Goal: Information Seeking & Learning: Learn about a topic

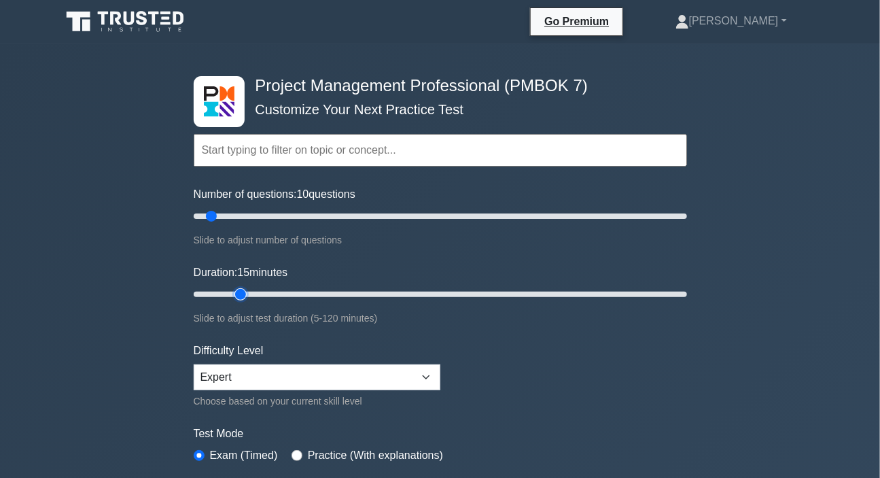
type input "15"
click at [232, 296] on input "Duration: 15 minutes" at bounding box center [440, 294] width 493 height 16
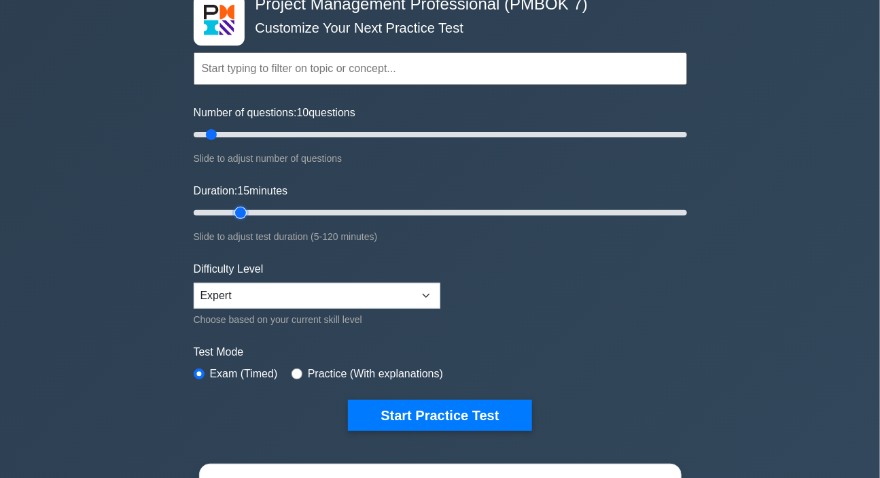
scroll to position [185, 0]
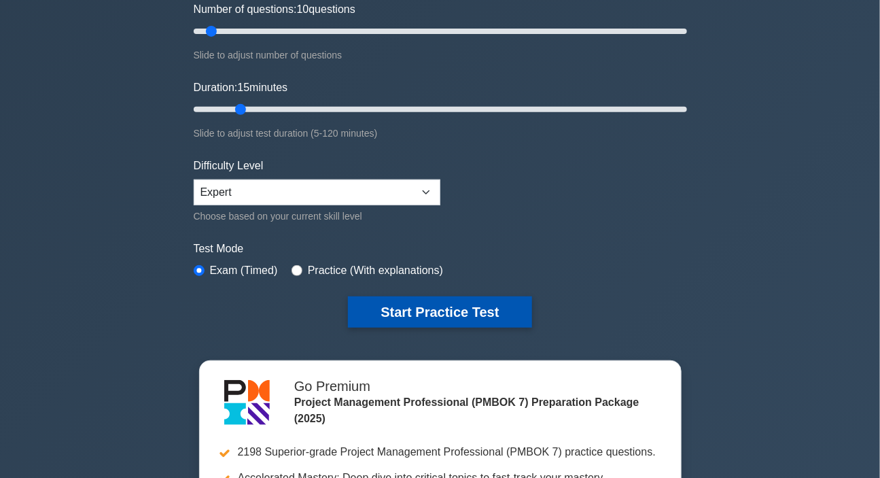
click at [435, 311] on button "Start Practice Test" at bounding box center [439, 311] width 183 height 31
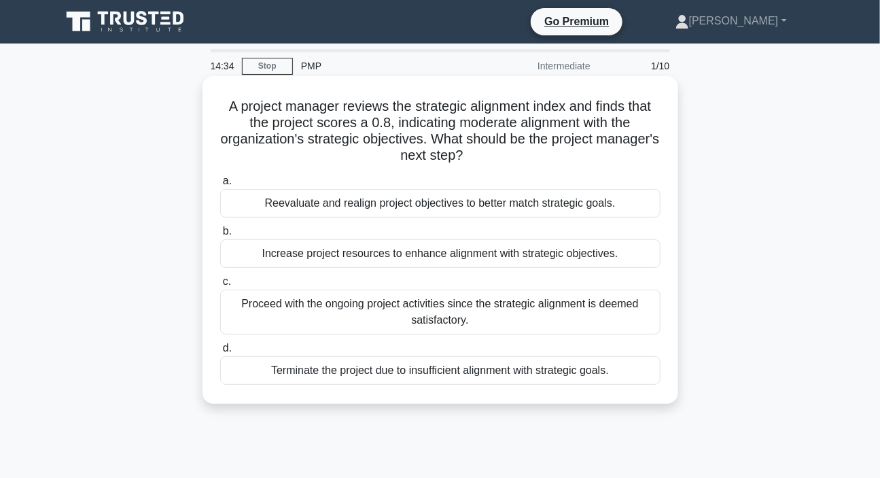
click at [355, 205] on div "Reevaluate and realign project objectives to better match strategic goals." at bounding box center [440, 203] width 440 height 29
click at [220, 185] on input "a. Reevaluate and realign project objectives to better match strategic goals." at bounding box center [220, 181] width 0 height 9
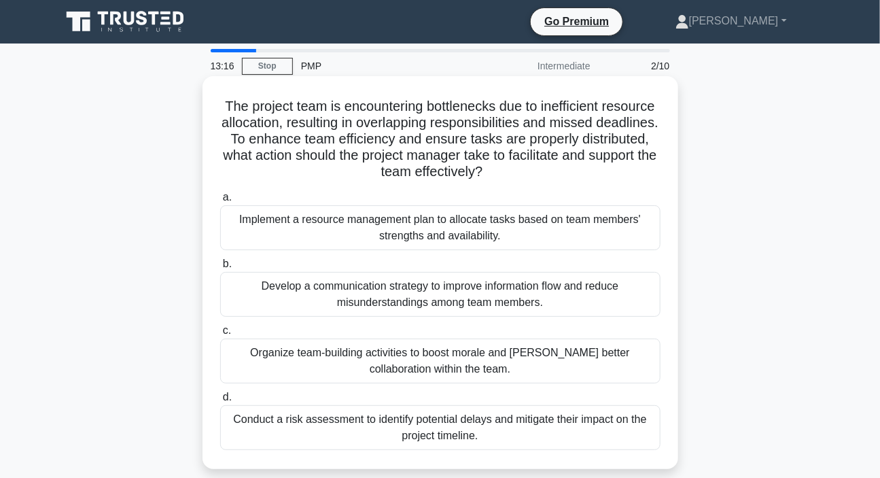
click at [431, 234] on div "Implement a resource management plan to allocate tasks based on team members' s…" at bounding box center [440, 227] width 440 height 45
click at [220, 202] on input "a. Implement a resource management plan to allocate tasks based on team members…" at bounding box center [220, 197] width 0 height 9
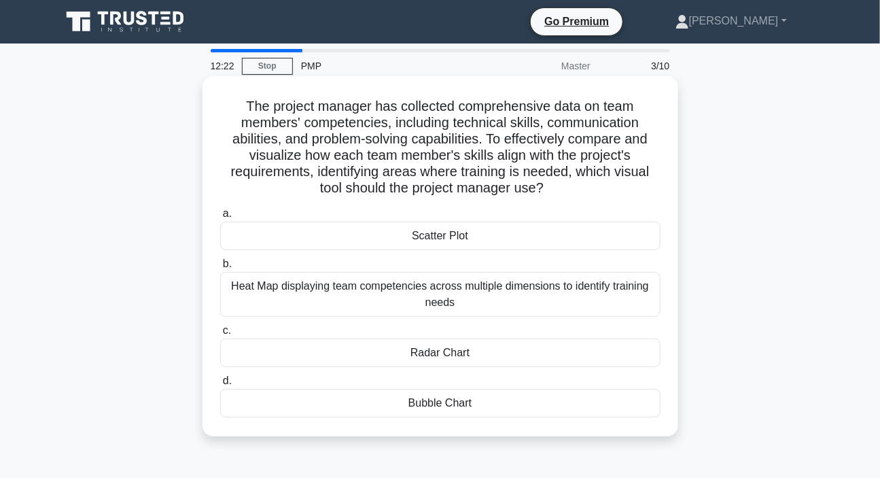
click at [448, 296] on div "Heat Map displaying team competencies across multiple dimensions to identify tr…" at bounding box center [440, 294] width 440 height 45
click at [220, 268] on input "b. Heat Map displaying team competencies across multiple dimensions to identify…" at bounding box center [220, 264] width 0 height 9
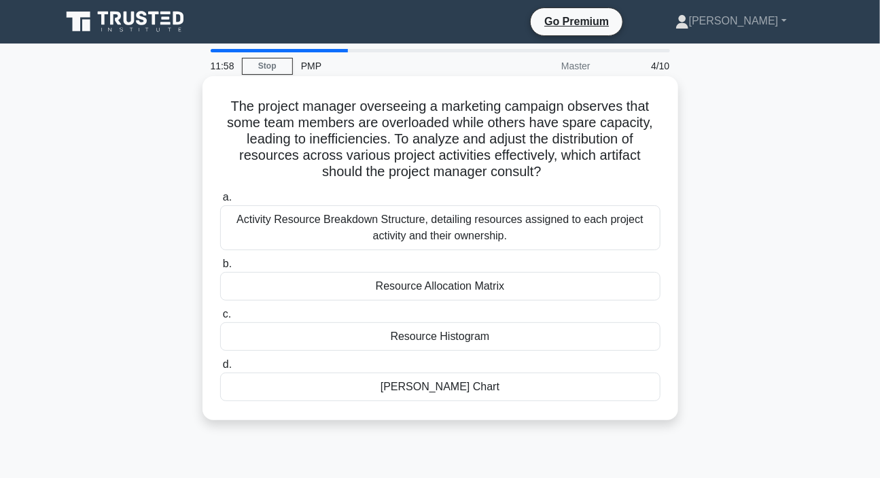
click at [408, 289] on div "Resource Allocation Matrix" at bounding box center [440, 286] width 440 height 29
click at [220, 268] on input "b. Resource Allocation Matrix" at bounding box center [220, 264] width 0 height 9
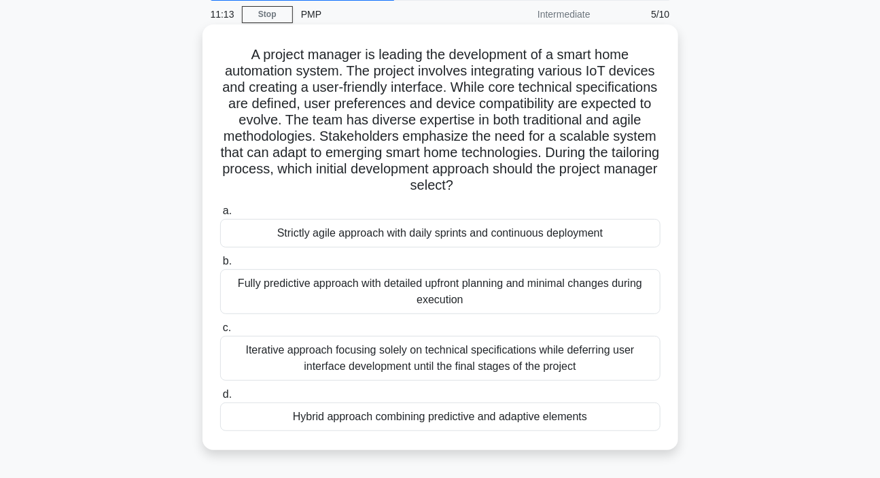
scroll to position [123, 0]
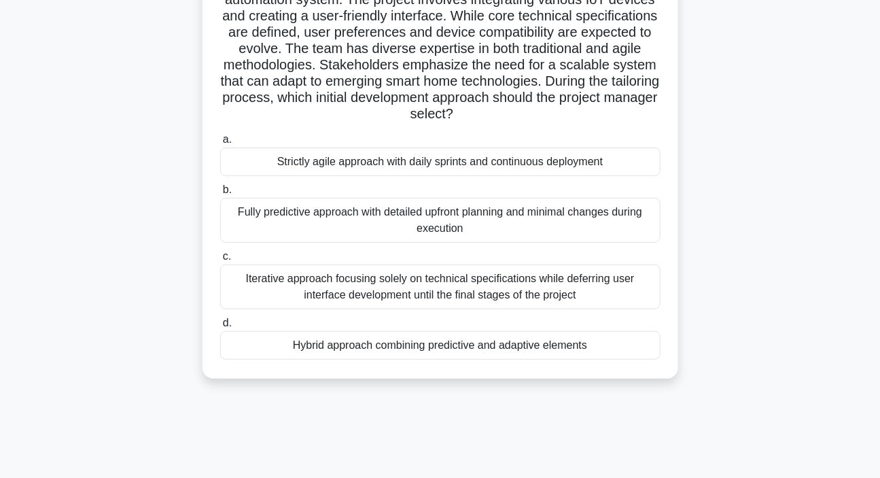
click at [429, 342] on div "Hybrid approach combining predictive and adaptive elements" at bounding box center [440, 345] width 440 height 29
click at [220, 328] on input "d. Hybrid approach combining predictive and adaptive elements" at bounding box center [220, 323] width 0 height 9
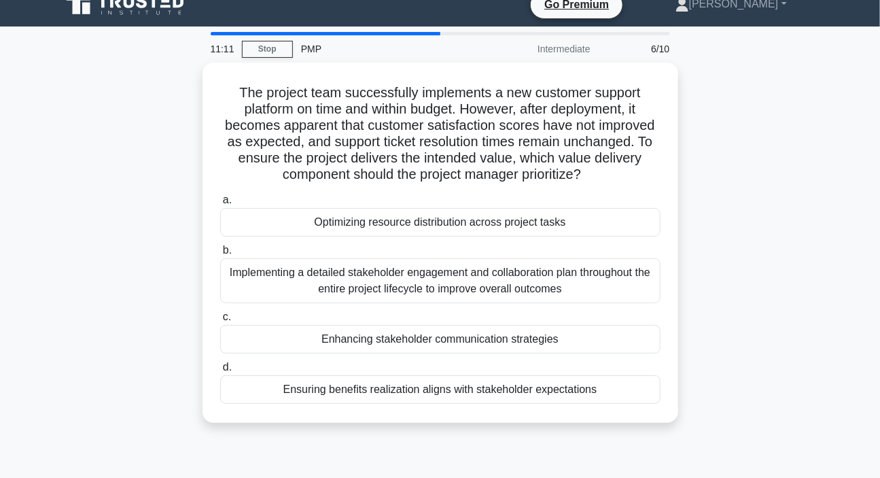
scroll to position [0, 0]
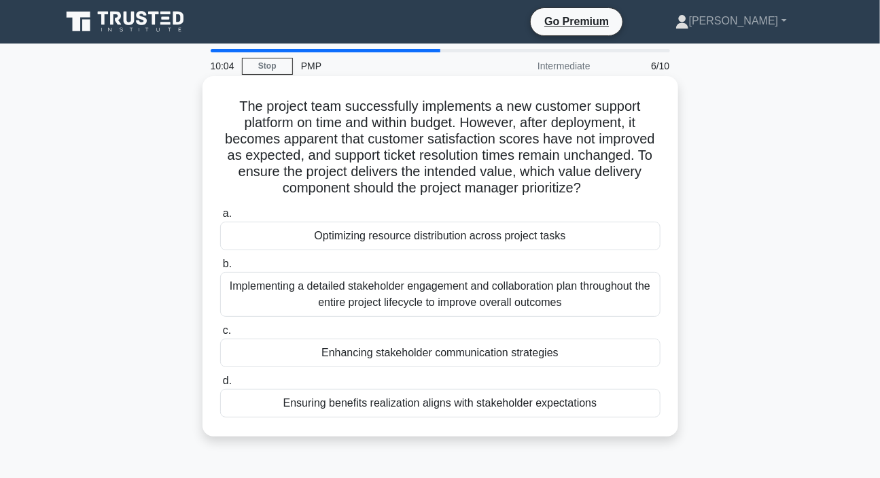
click at [389, 402] on div "Ensuring benefits realization aligns with stakeholder expectations" at bounding box center [440, 403] width 440 height 29
click at [220, 385] on input "d. Ensuring benefits realization aligns with stakeholder expectations" at bounding box center [220, 380] width 0 height 9
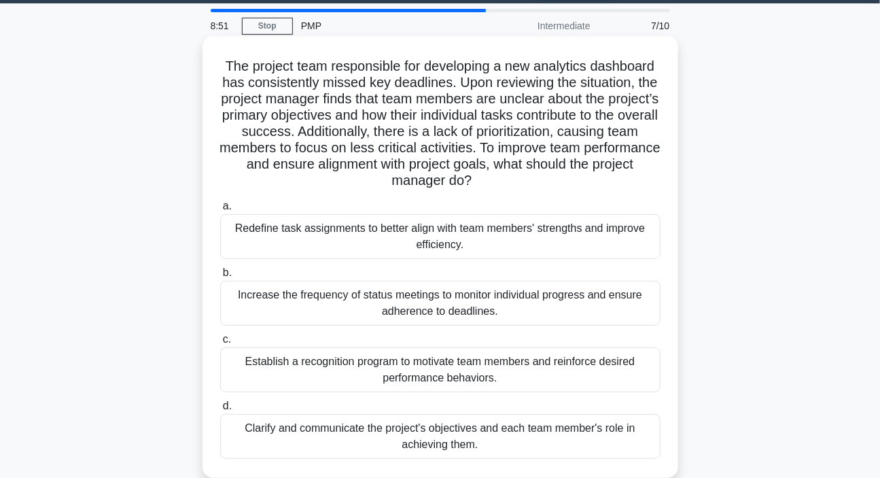
scroll to position [61, 0]
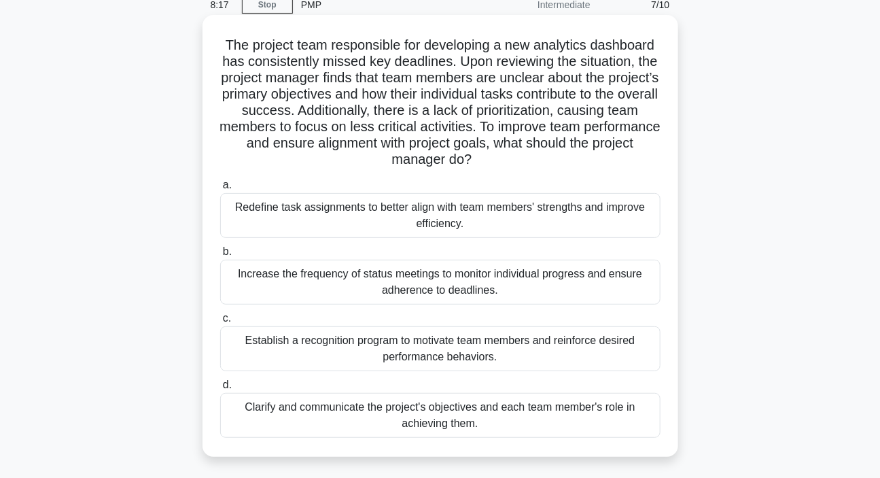
click at [454, 411] on div "Clarify and communicate the project's objectives and each team member's role in…" at bounding box center [440, 415] width 440 height 45
click at [220, 389] on input "d. Clarify and communicate the project's objectives and each team member's role…" at bounding box center [220, 385] width 0 height 9
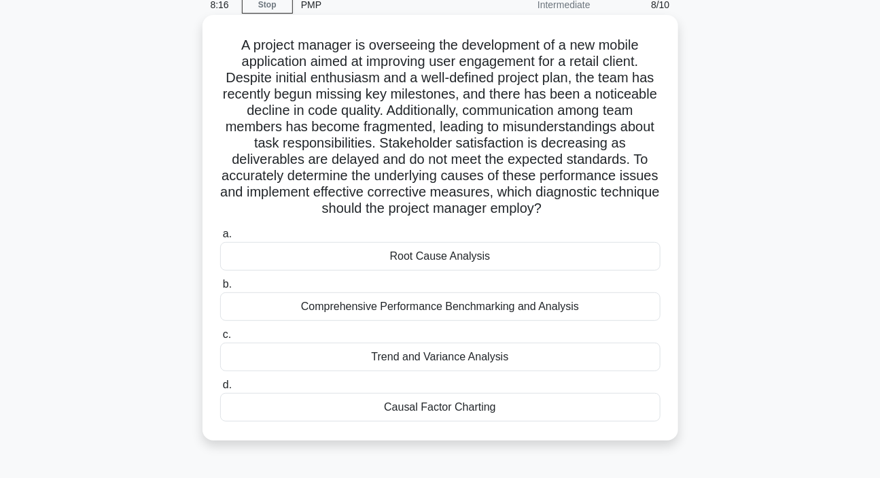
scroll to position [0, 0]
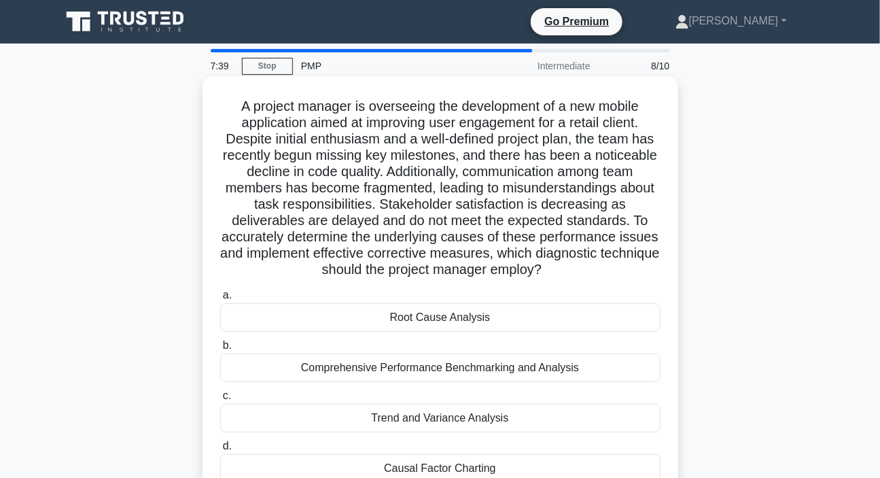
click at [429, 318] on div "Root Cause Analysis" at bounding box center [440, 317] width 440 height 29
click at [220, 300] on input "a. Root Cause Analysis" at bounding box center [220, 295] width 0 height 9
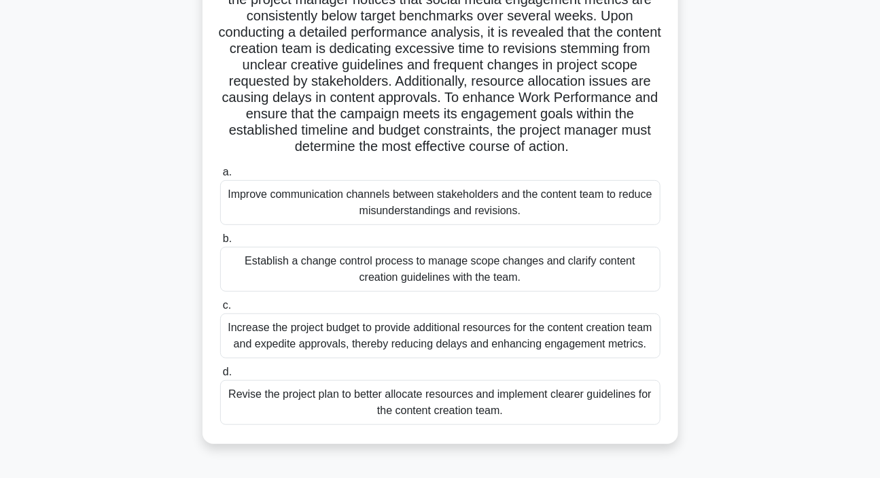
scroll to position [61, 0]
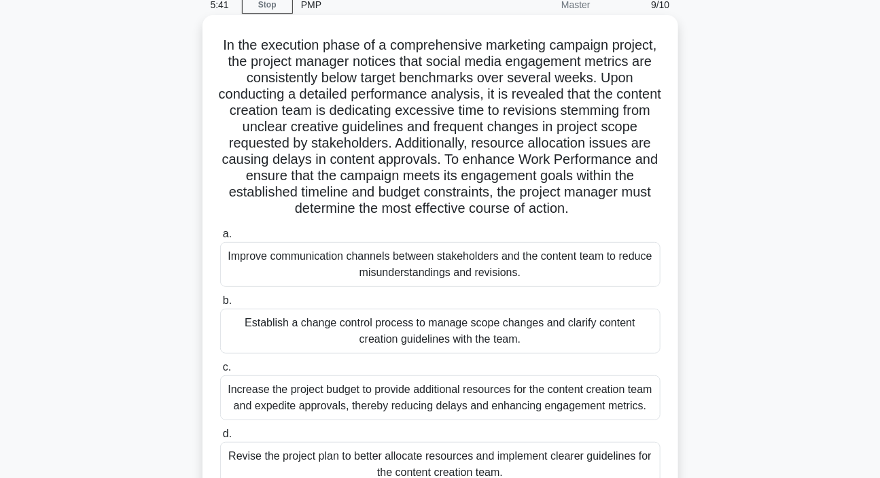
click at [415, 279] on div "Improve communication channels between stakeholders and the content team to red…" at bounding box center [440, 264] width 440 height 45
click at [220, 238] on input "a. Improve communication channels between stakeholders and the content team to …" at bounding box center [220, 234] width 0 height 9
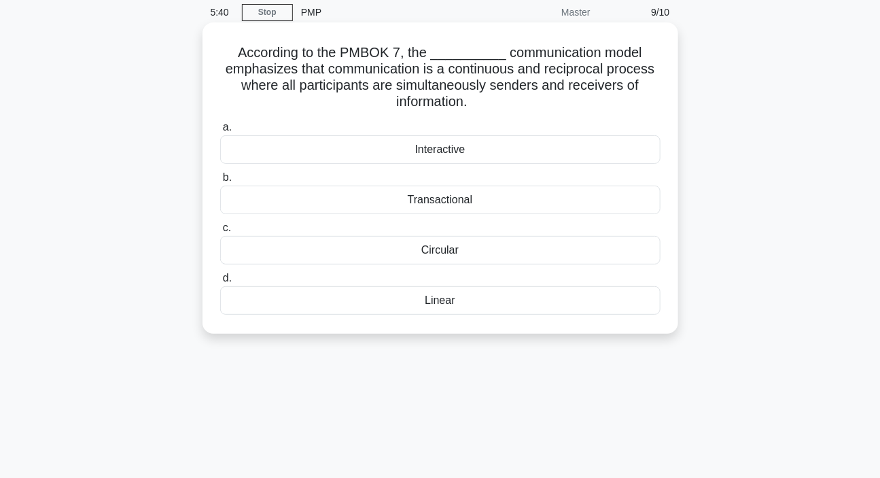
scroll to position [0, 0]
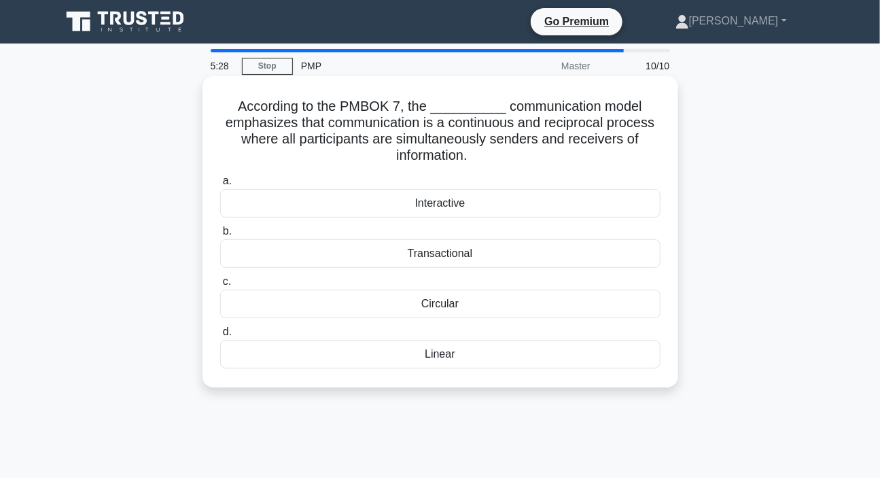
click at [442, 260] on div "Transactional" at bounding box center [440, 253] width 440 height 29
click at [220, 236] on input "b. Transactional" at bounding box center [220, 231] width 0 height 9
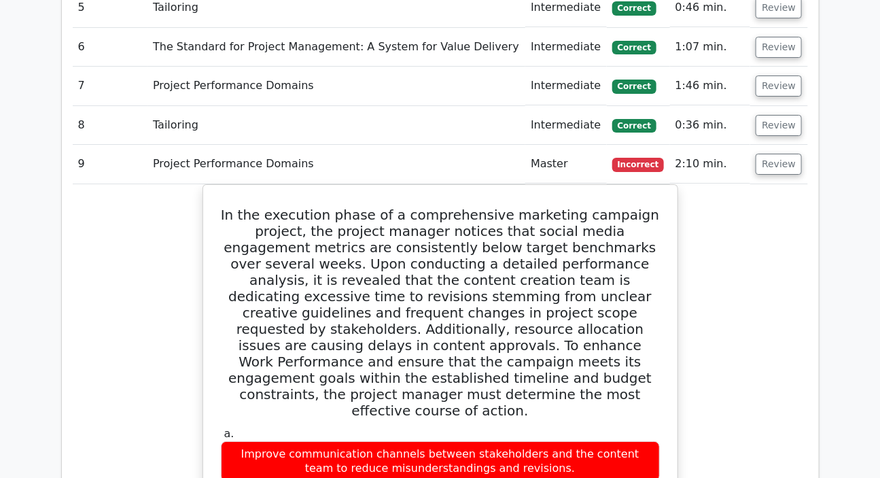
scroll to position [1544, 0]
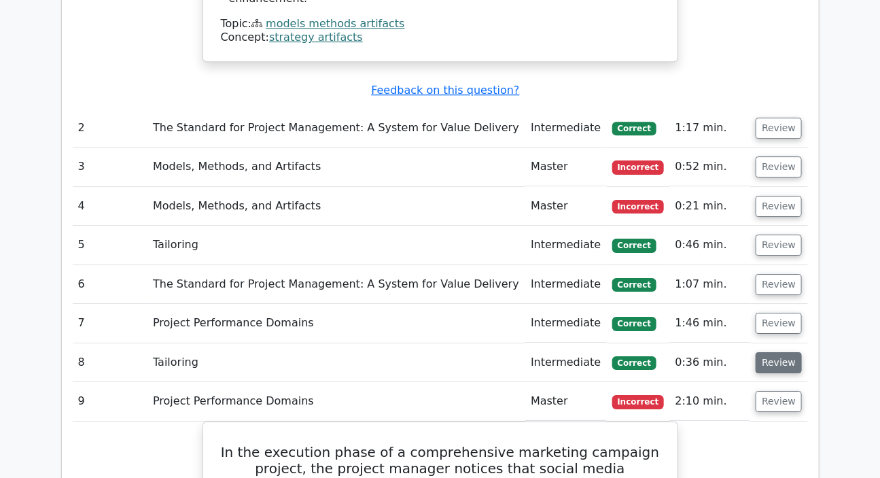
click at [781, 352] on button "Review" at bounding box center [779, 362] width 46 height 21
click at [783, 352] on button "Review" at bounding box center [779, 362] width 46 height 21
click at [769, 352] on button "Review" at bounding box center [779, 362] width 46 height 21
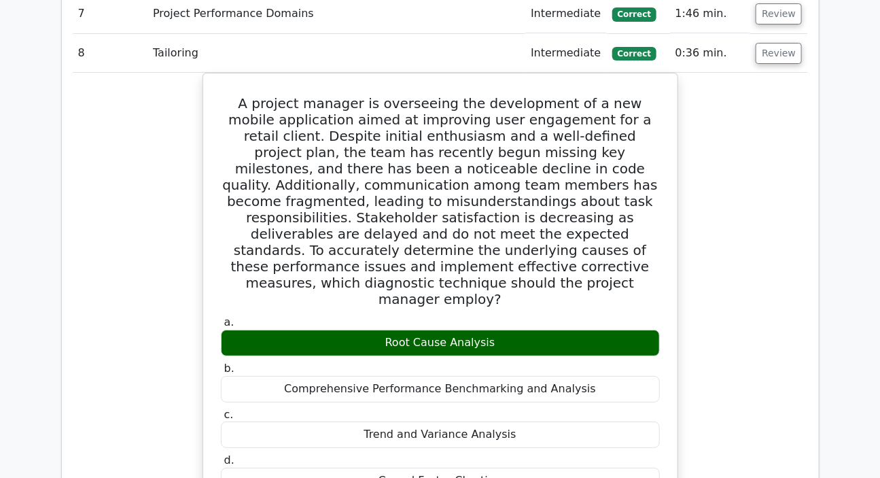
scroll to position [1667, 0]
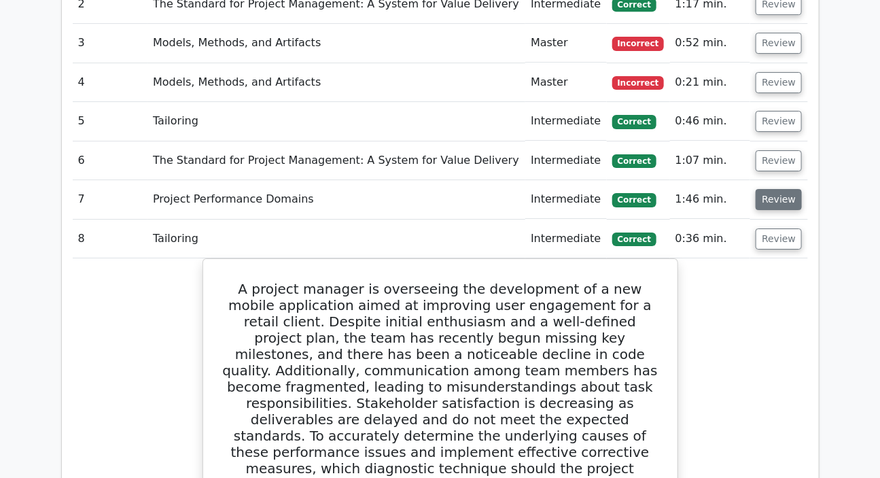
click at [775, 189] on button "Review" at bounding box center [779, 199] width 46 height 21
click at [773, 189] on button "Review" at bounding box center [779, 199] width 46 height 21
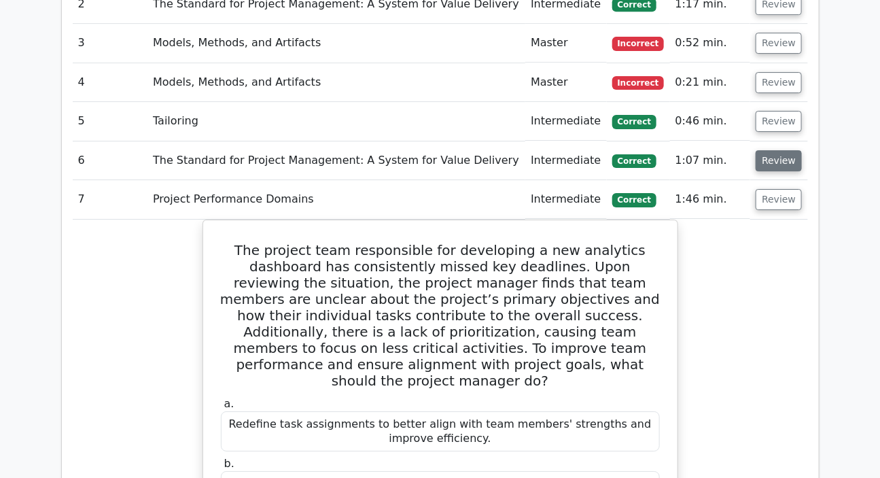
click at [771, 150] on button "Review" at bounding box center [779, 160] width 46 height 21
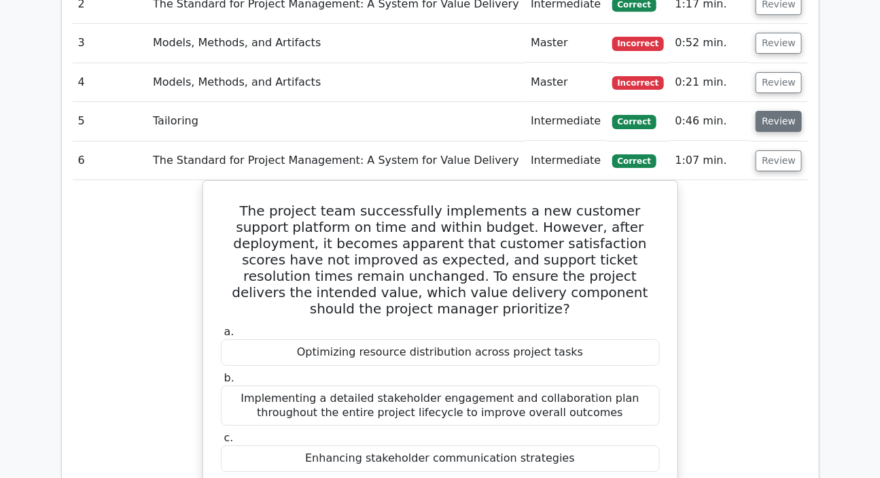
click at [775, 111] on button "Review" at bounding box center [779, 121] width 46 height 21
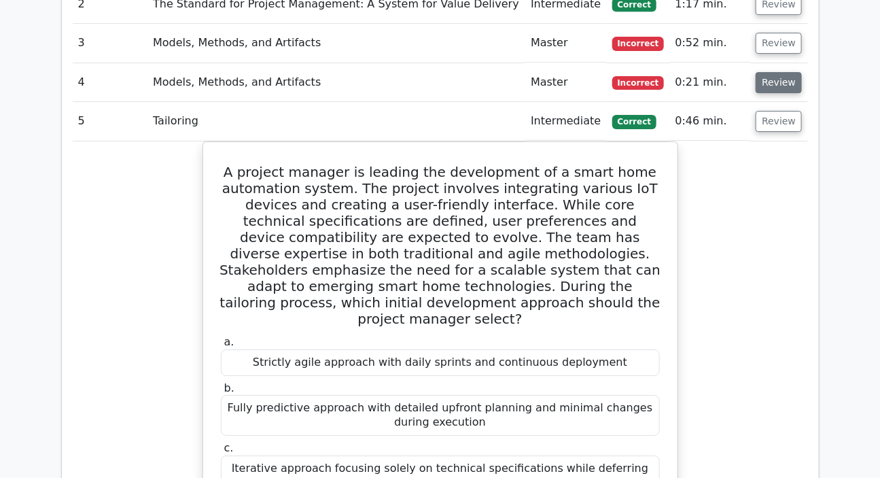
click at [773, 72] on button "Review" at bounding box center [779, 82] width 46 height 21
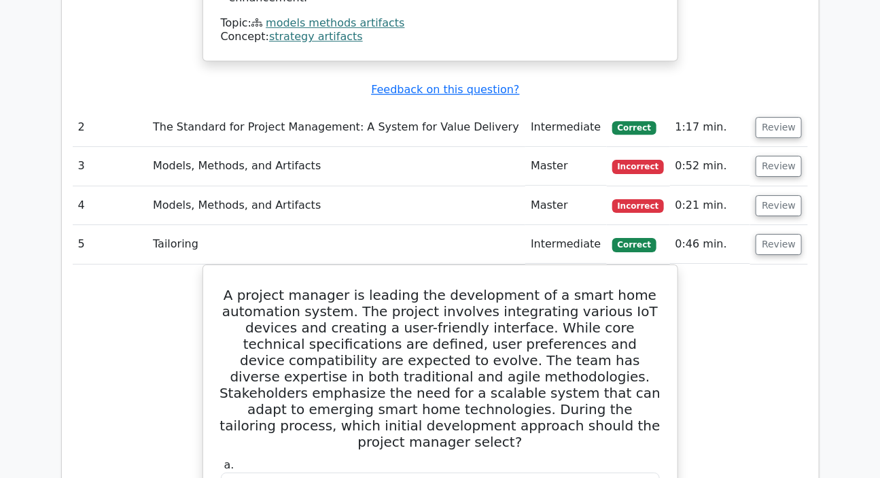
scroll to position [1544, 0]
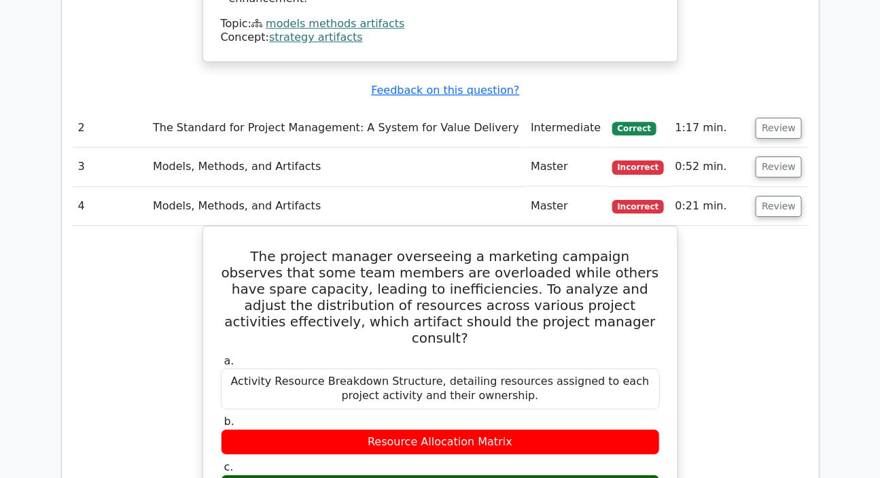
drag, startPoint x: 776, startPoint y: 145, endPoint x: 805, endPoint y: 355, distance: 211.9
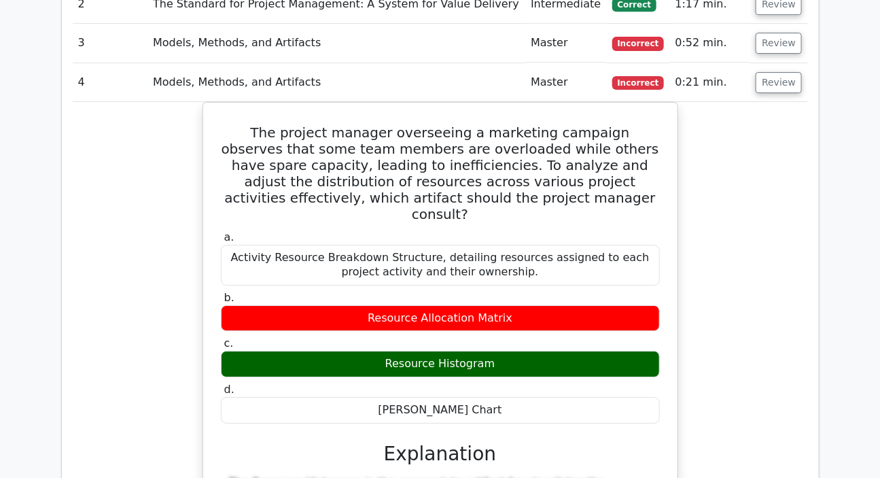
scroll to position [1853, 0]
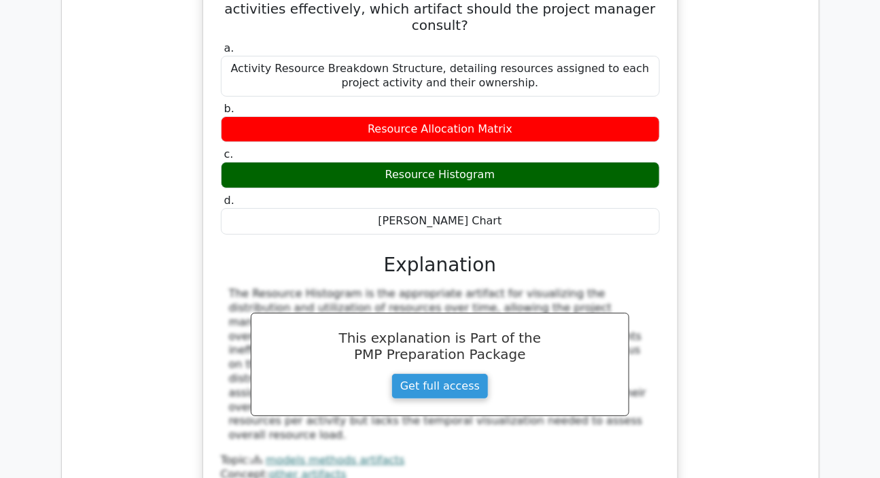
drag, startPoint x: 231, startPoint y: 215, endPoint x: 238, endPoint y: 338, distance: 123.9
click at [238, 339] on div "The Resource Histogram is the appropriate artifact for visualizing the distribu…" at bounding box center [440, 384] width 439 height 194
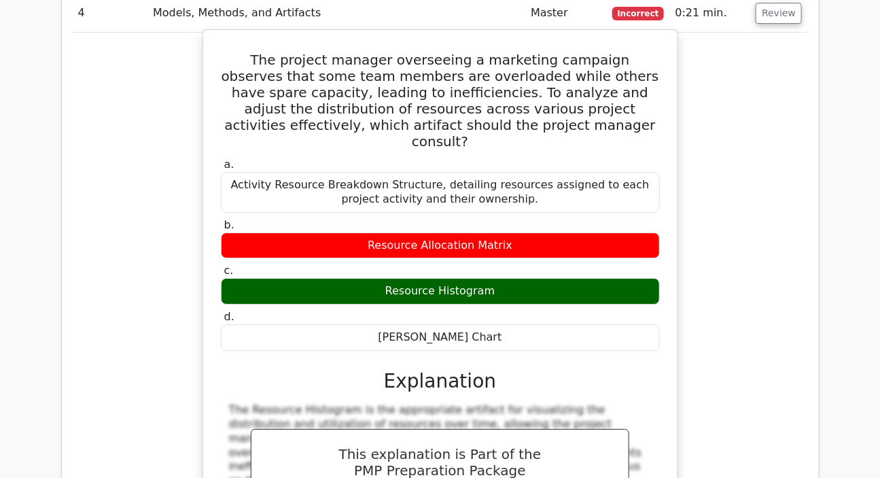
scroll to position [1729, 0]
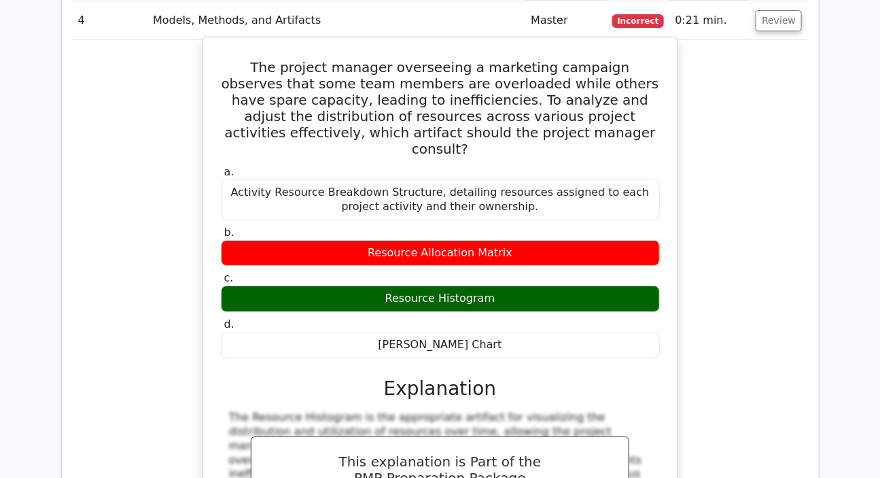
click at [400, 285] on div "Resource Histogram" at bounding box center [440, 298] width 439 height 26
drag, startPoint x: 387, startPoint y: 218, endPoint x: 506, endPoint y: 222, distance: 118.3
click at [506, 285] on div "Resource Histogram" at bounding box center [440, 298] width 439 height 26
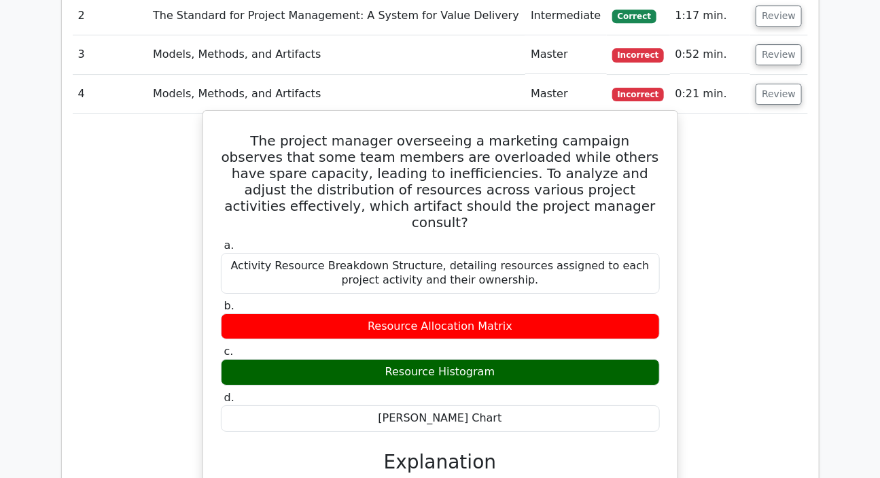
scroll to position [1544, 0]
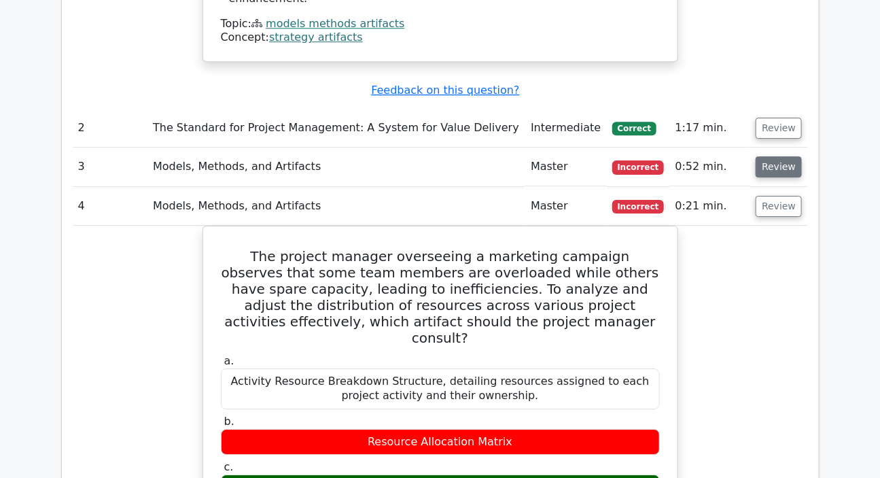
click at [781, 156] on button "Review" at bounding box center [779, 166] width 46 height 21
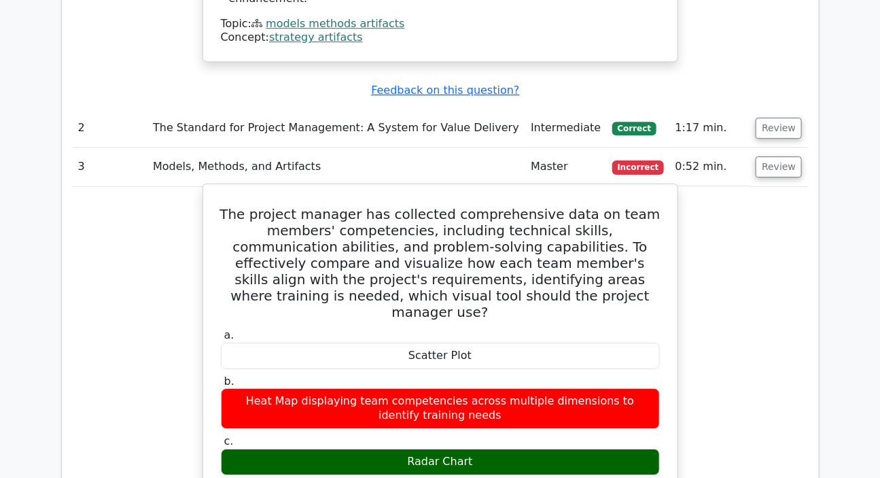
drag, startPoint x: 405, startPoint y: 378, endPoint x: 474, endPoint y: 382, distance: 68.7
click at [474, 448] on div "Radar Chart" at bounding box center [440, 461] width 439 height 26
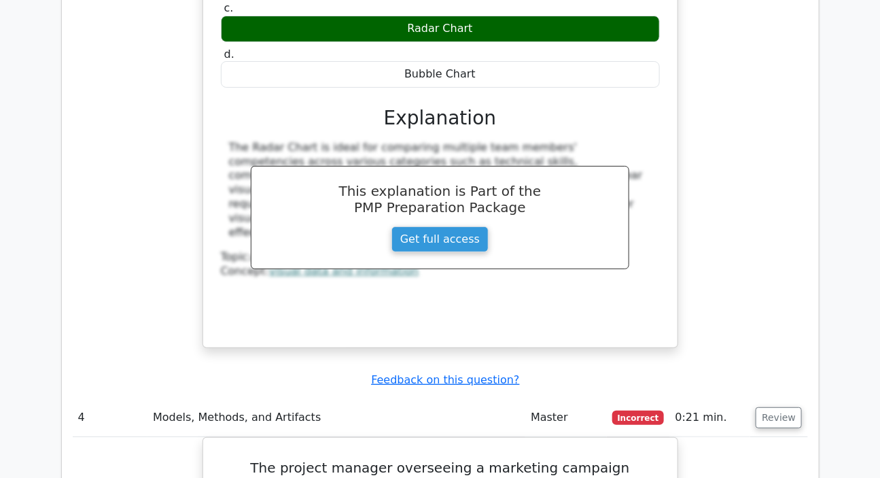
scroll to position [1853, 0]
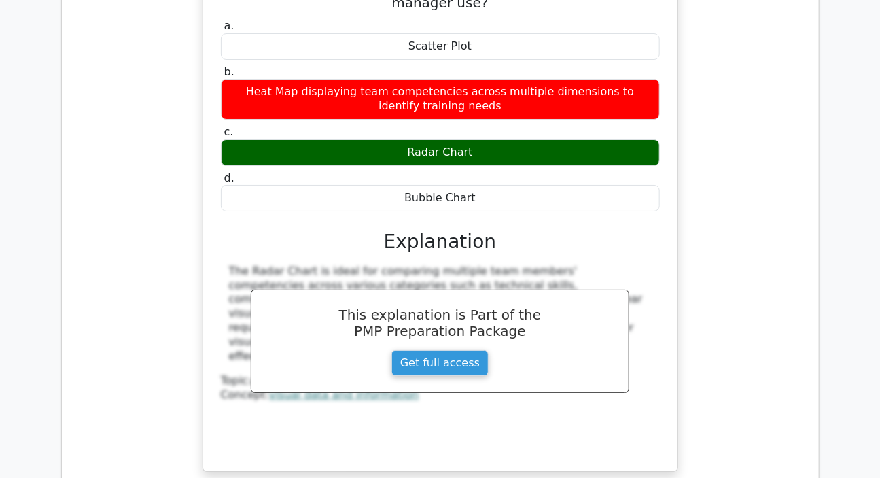
drag, startPoint x: 231, startPoint y: 189, endPoint x: 245, endPoint y: 270, distance: 82.0
click at [245, 270] on div "The Radar Chart is ideal for comparing multiple team members' competencies acro…" at bounding box center [440, 359] width 439 height 190
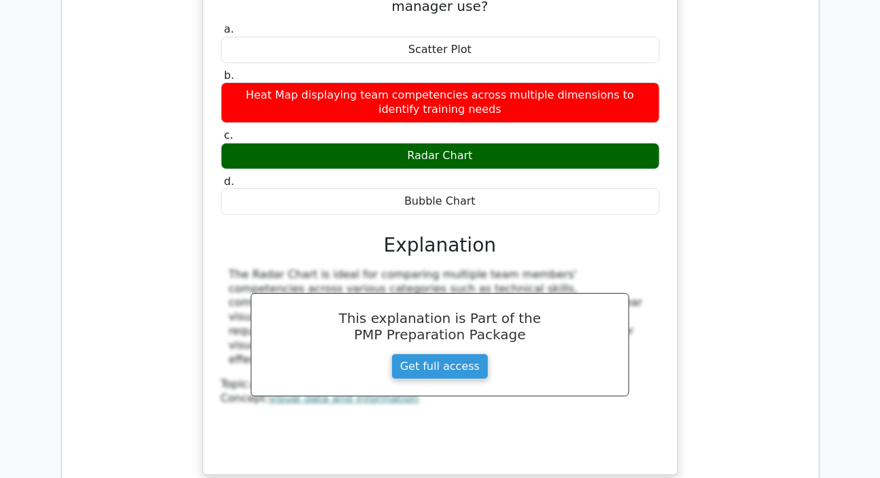
click at [742, 306] on div "The project manager has collected comprehensive data on team members' competenc…" at bounding box center [440, 185] width 735 height 614
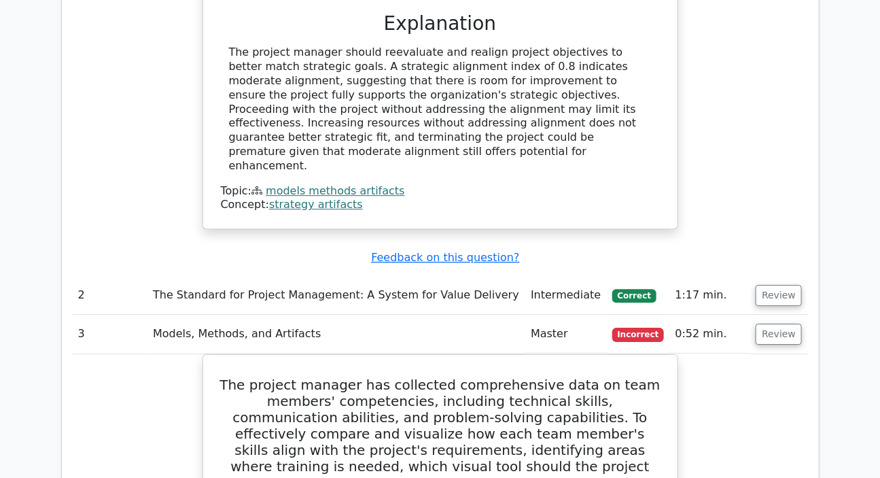
scroll to position [1359, 0]
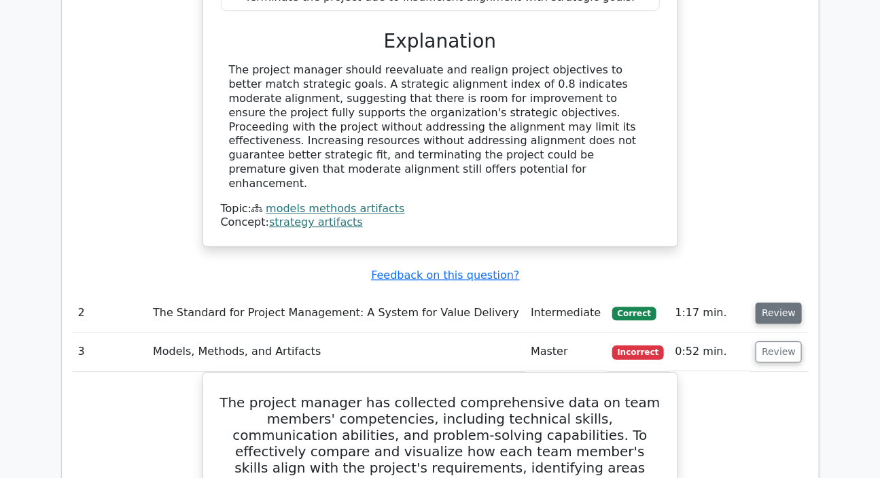
click at [766, 302] on button "Review" at bounding box center [779, 312] width 46 height 21
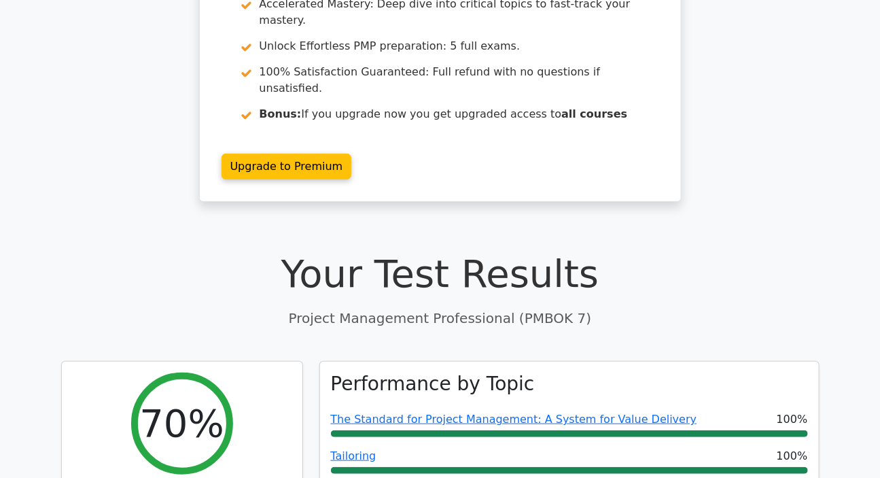
scroll to position [0, 0]
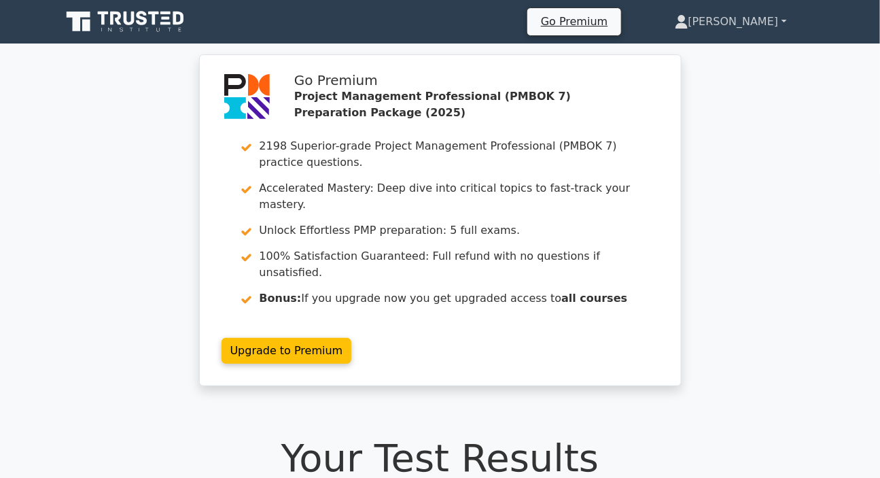
click at [735, 18] on link "[PERSON_NAME]" at bounding box center [730, 21] width 177 height 27
click at [701, 51] on link "Profile" at bounding box center [696, 54] width 107 height 22
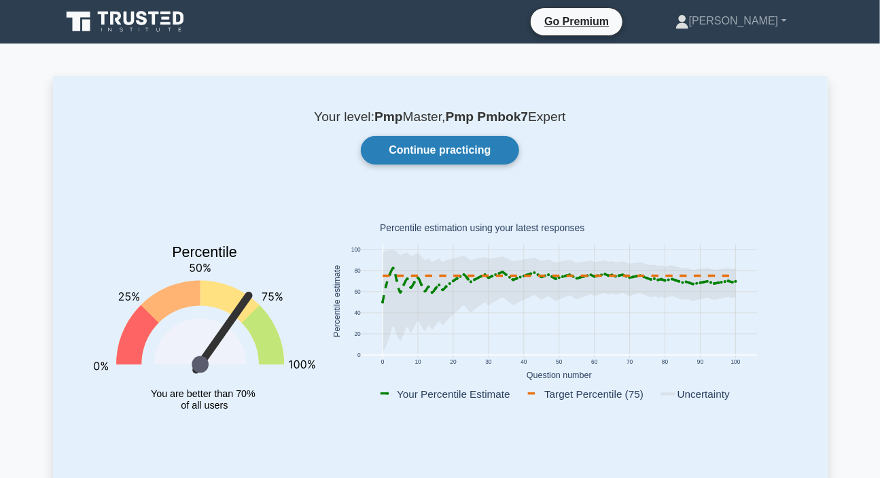
click at [428, 149] on link "Continue practicing" at bounding box center [440, 150] width 158 height 29
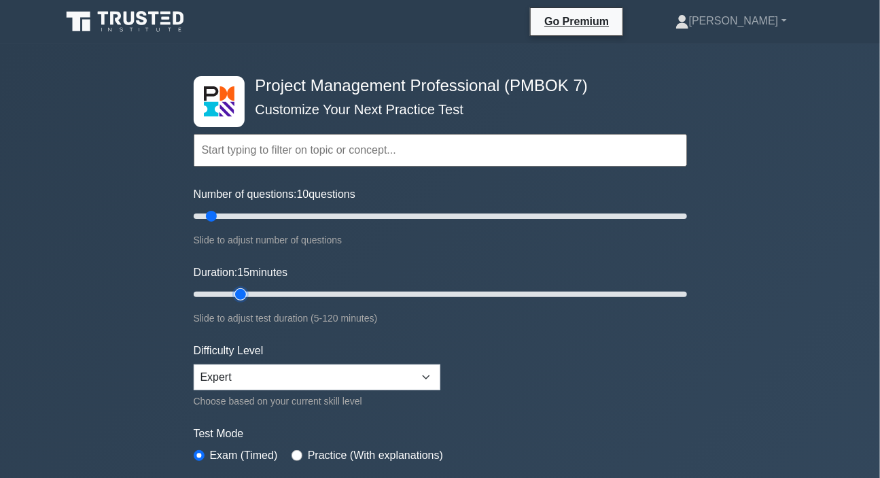
type input "15"
click at [238, 291] on input "Duration: 15 minutes" at bounding box center [440, 294] width 493 height 16
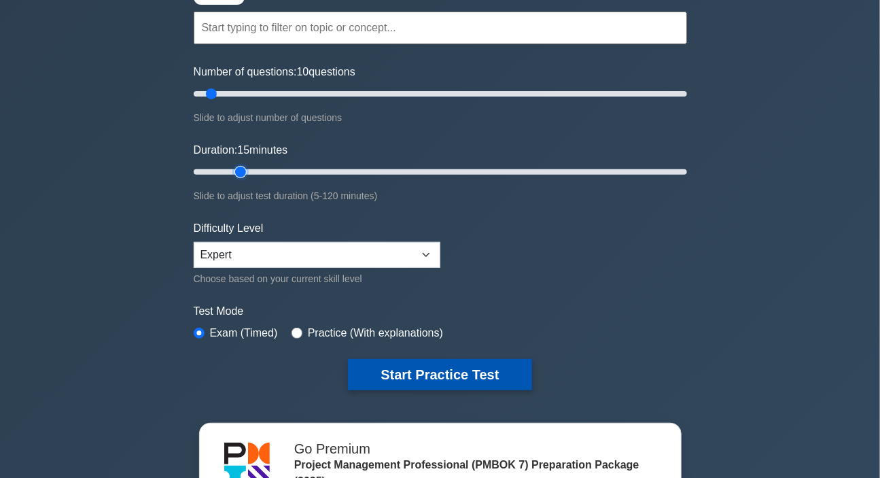
scroll to position [123, 0]
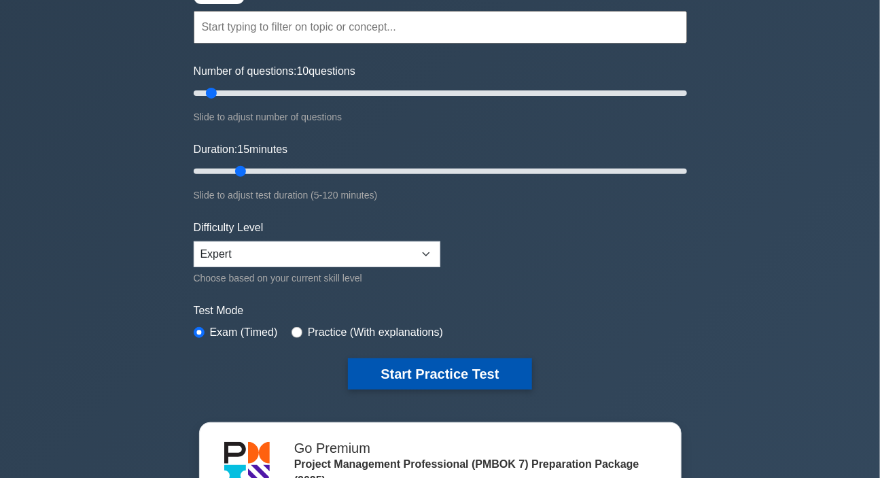
click at [414, 370] on button "Start Practice Test" at bounding box center [439, 373] width 183 height 31
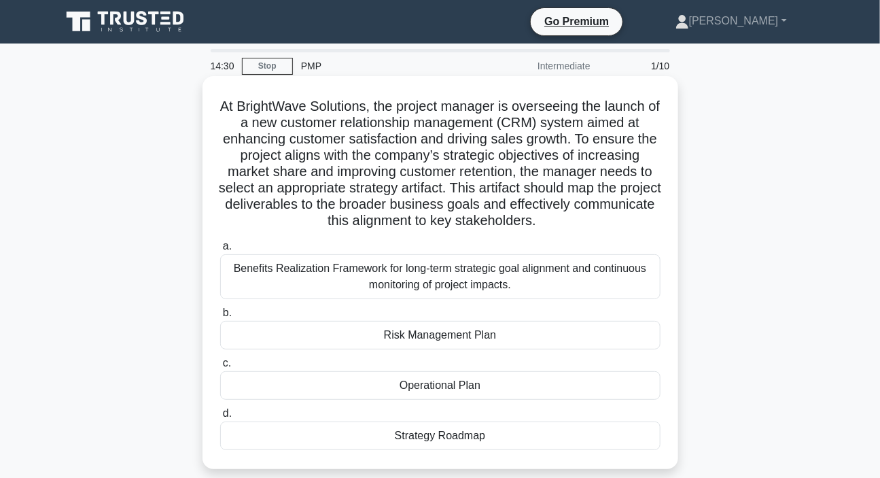
click at [455, 439] on div "Strategy Roadmap" at bounding box center [440, 435] width 440 height 29
click at [220, 418] on input "d. Strategy Roadmap" at bounding box center [220, 413] width 0 height 9
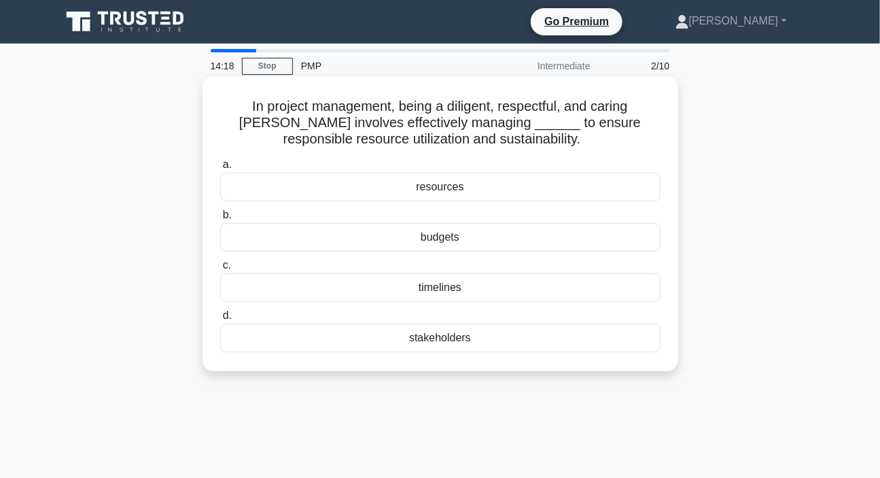
click at [447, 186] on div "resources" at bounding box center [440, 187] width 440 height 29
click at [220, 169] on input "a. resources" at bounding box center [220, 164] width 0 height 9
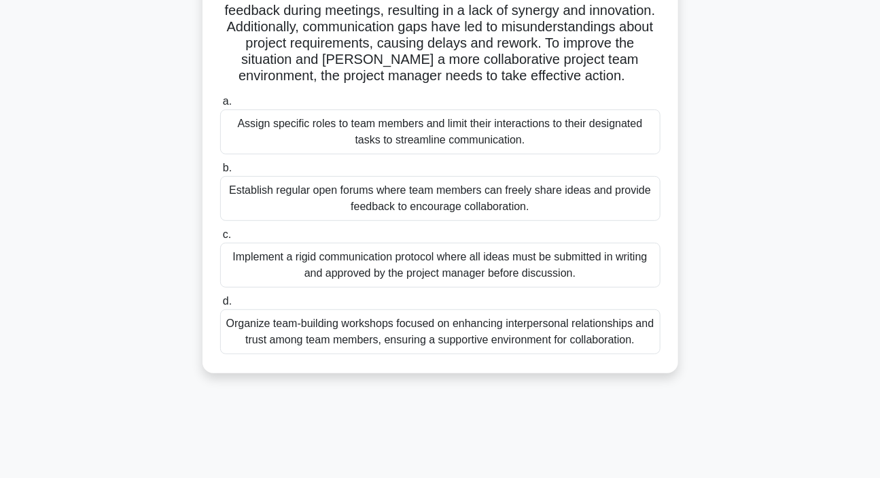
scroll to position [123, 0]
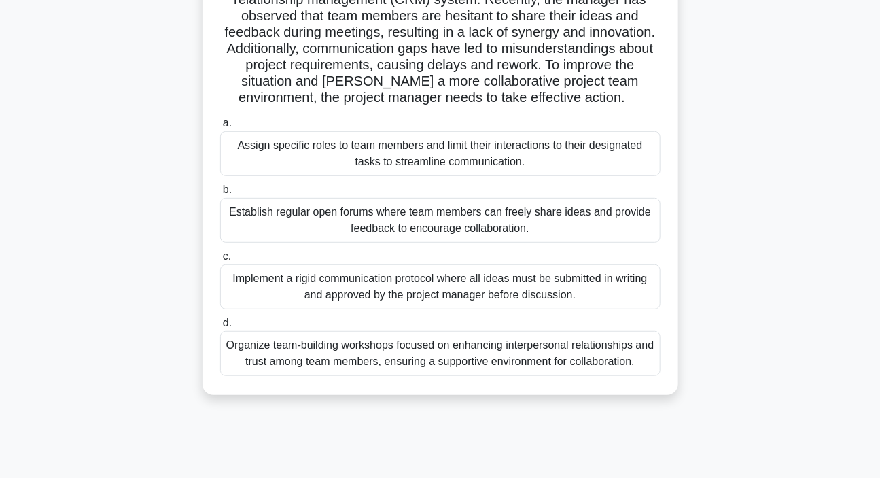
click at [390, 370] on div "Organize team-building workshops focused on enhancing interpersonal relationshi…" at bounding box center [440, 353] width 440 height 45
click at [220, 328] on input "d. Organize team-building workshops focused on enhancing interpersonal relation…" at bounding box center [220, 323] width 0 height 9
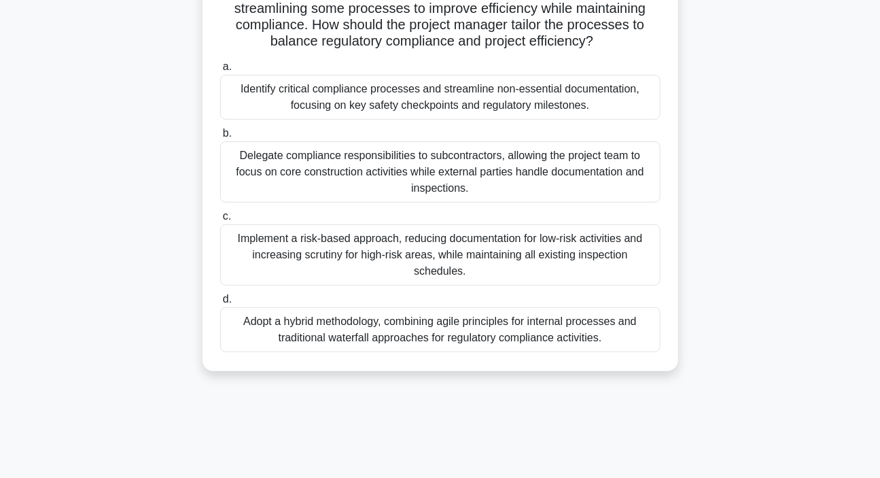
scroll to position [185, 0]
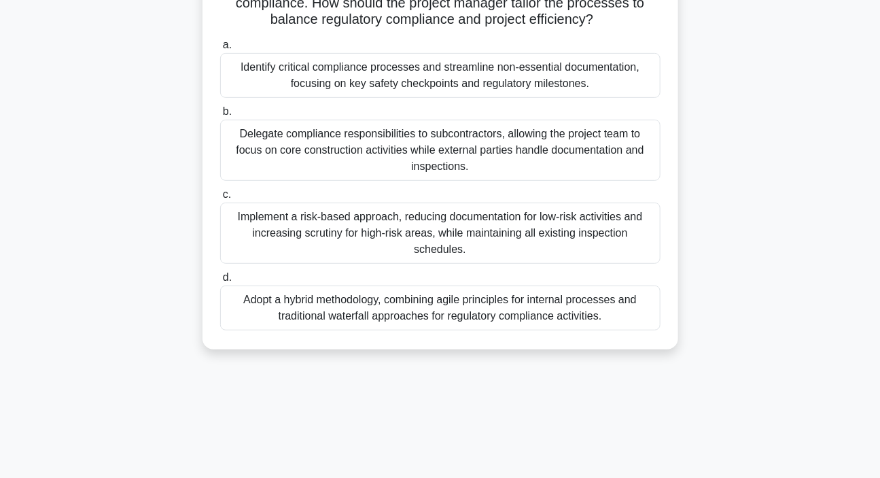
click at [344, 296] on div "Adopt a hybrid methodology, combining agile principles for internal processes a…" at bounding box center [440, 307] width 440 height 45
click at [220, 282] on input "d. Adopt a hybrid methodology, combining agile principles for internal processe…" at bounding box center [220, 277] width 0 height 9
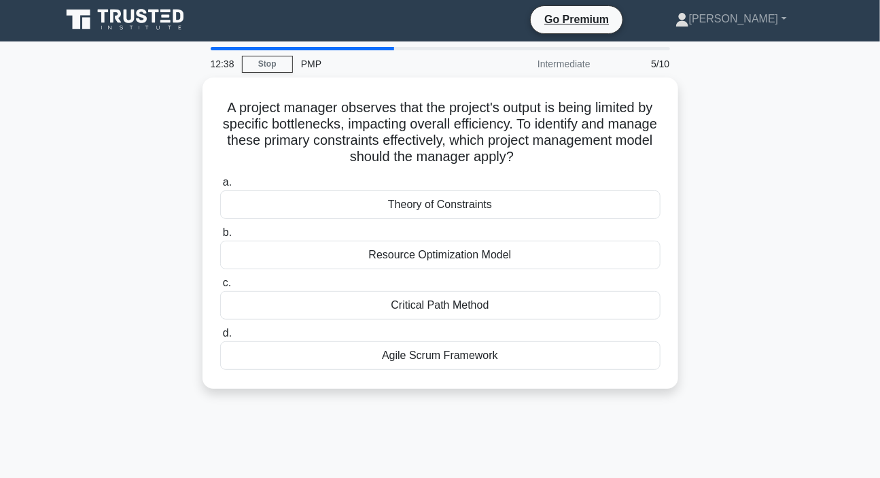
scroll to position [0, 0]
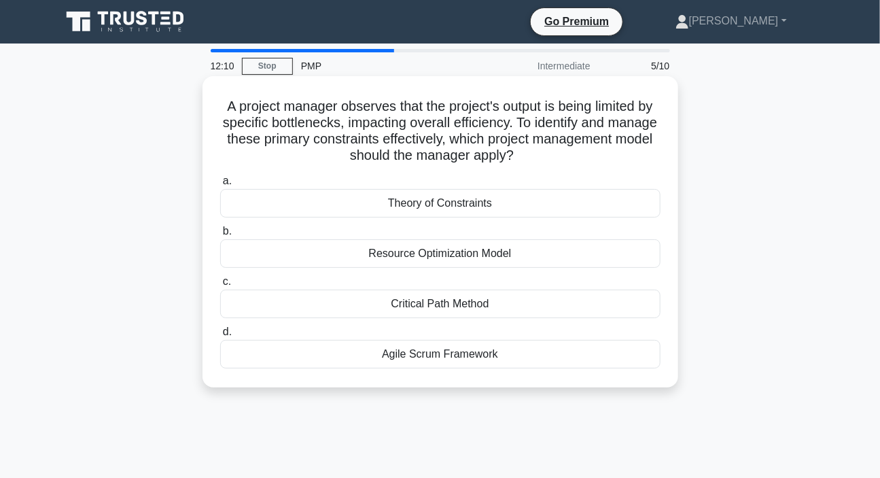
click at [448, 202] on div "Theory of Constraints" at bounding box center [440, 203] width 440 height 29
click at [220, 185] on input "a. Theory of Constraints" at bounding box center [220, 181] width 0 height 9
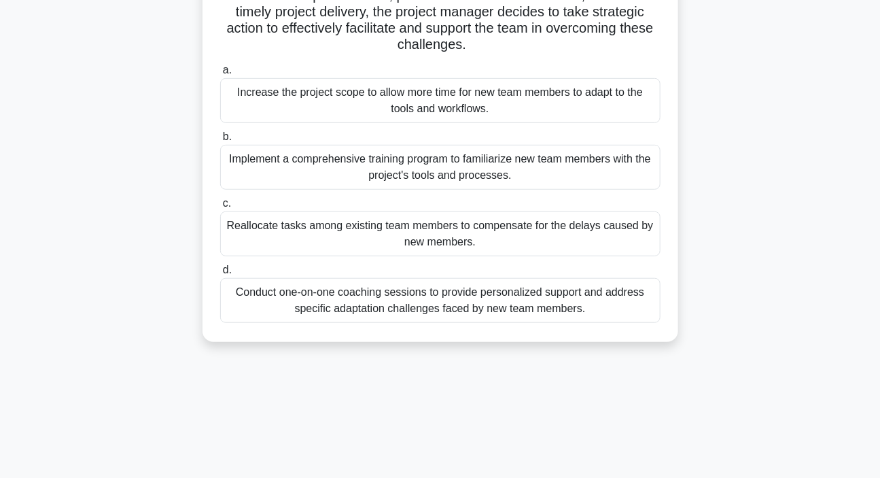
scroll to position [247, 0]
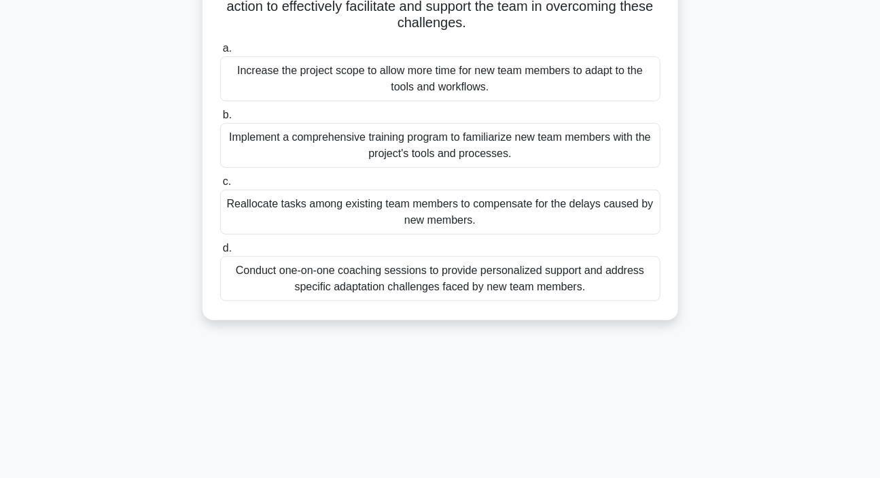
click at [436, 281] on div "Conduct one-on-one coaching sessions to provide personalized support and addres…" at bounding box center [440, 278] width 440 height 45
click at [220, 253] on input "d. Conduct one-on-one coaching sessions to provide personalized support and add…" at bounding box center [220, 248] width 0 height 9
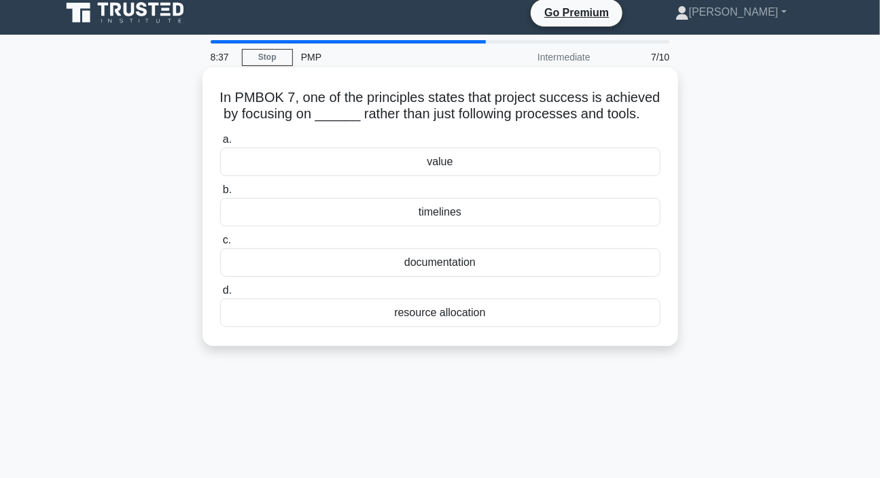
scroll to position [0, 0]
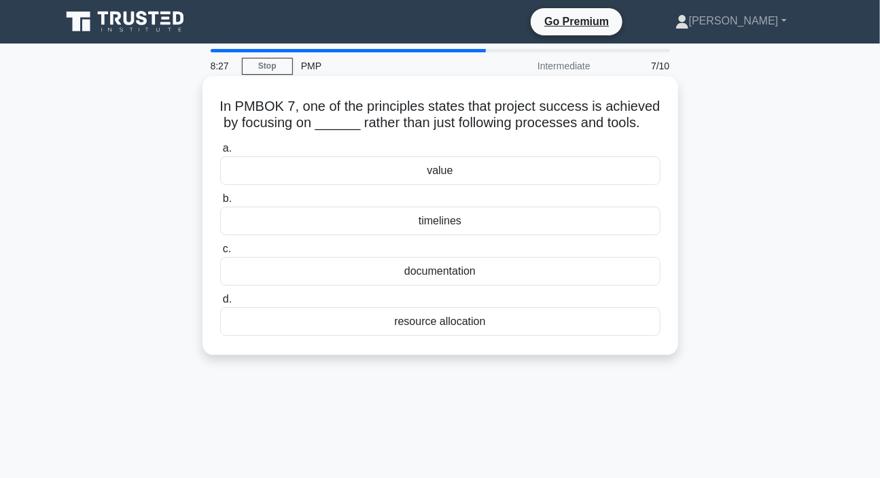
click at [453, 185] on div "value" at bounding box center [440, 170] width 440 height 29
click at [220, 153] on input "a. value" at bounding box center [220, 148] width 0 height 9
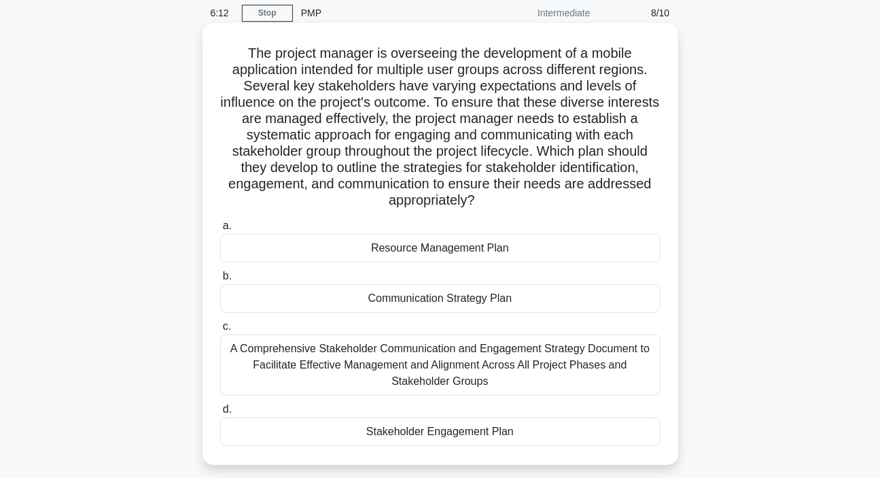
scroll to position [123, 0]
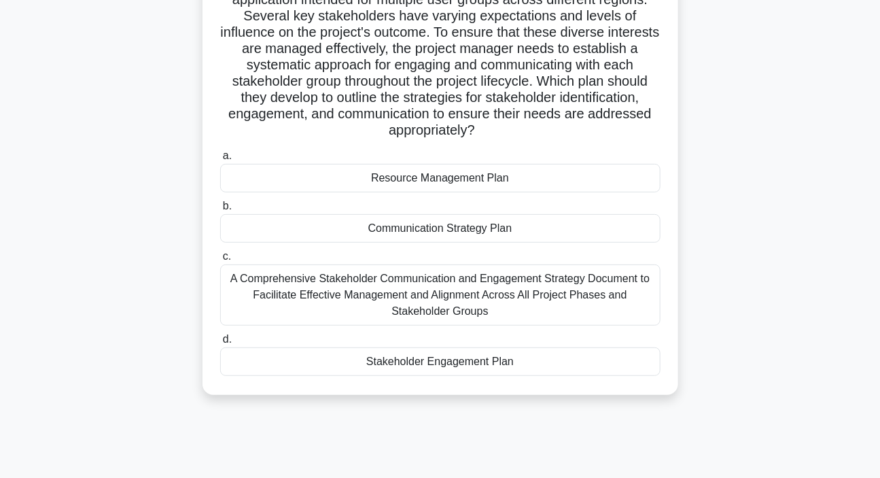
click at [490, 291] on div "A Comprehensive Stakeholder Communication and Engagement Strategy Document to F…" at bounding box center [440, 294] width 440 height 61
click at [220, 261] on input "c. A Comprehensive Stakeholder Communication and Engagement Strategy Document t…" at bounding box center [220, 256] width 0 height 9
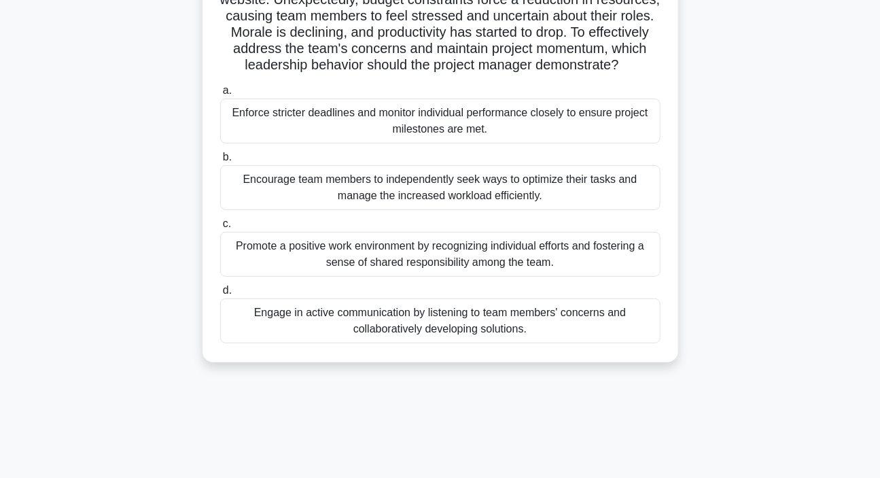
click at [448, 339] on div "Engage in active communication by listening to team members' concerns and colla…" at bounding box center [440, 320] width 440 height 45
click at [220, 295] on input "d. Engage in active communication by listening to team members' concerns and co…" at bounding box center [220, 290] width 0 height 9
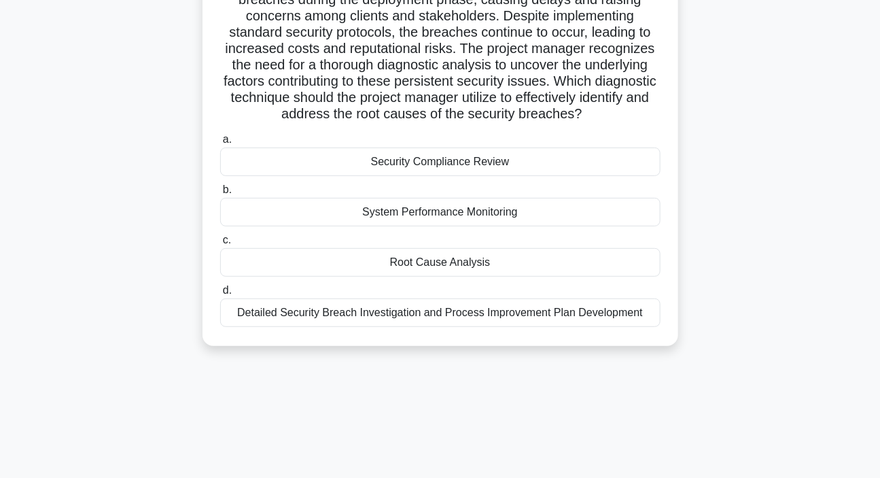
click at [402, 267] on div "Root Cause Analysis" at bounding box center [440, 262] width 440 height 29
click at [220, 245] on input "c. Root Cause Analysis" at bounding box center [220, 240] width 0 height 9
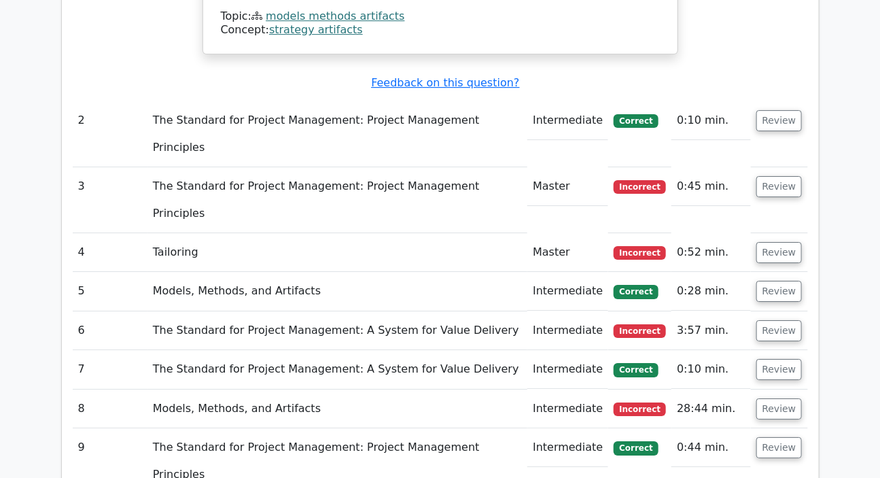
scroll to position [1667, 0]
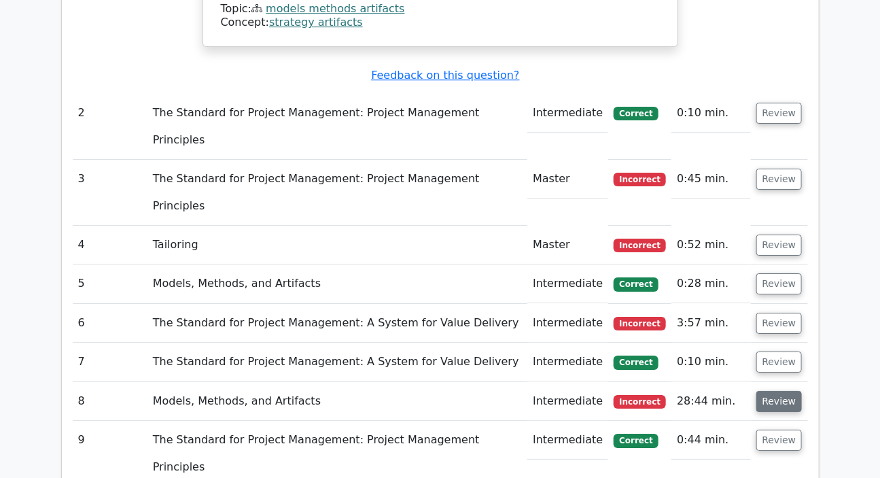
click at [771, 391] on button "Review" at bounding box center [779, 401] width 46 height 21
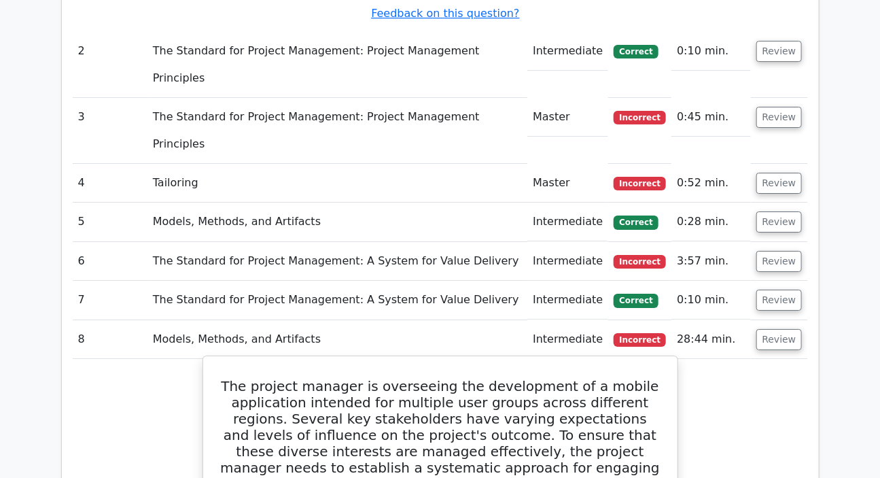
scroll to position [1544, 0]
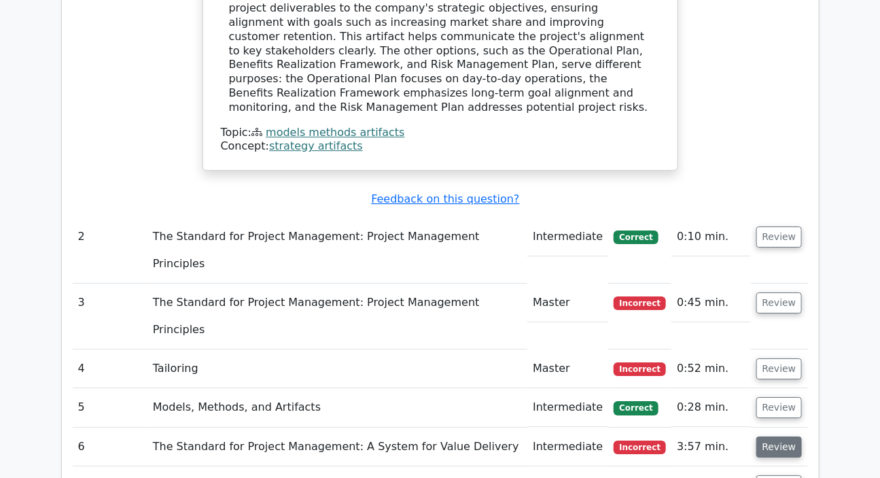
click at [766, 436] on button "Review" at bounding box center [779, 446] width 46 height 21
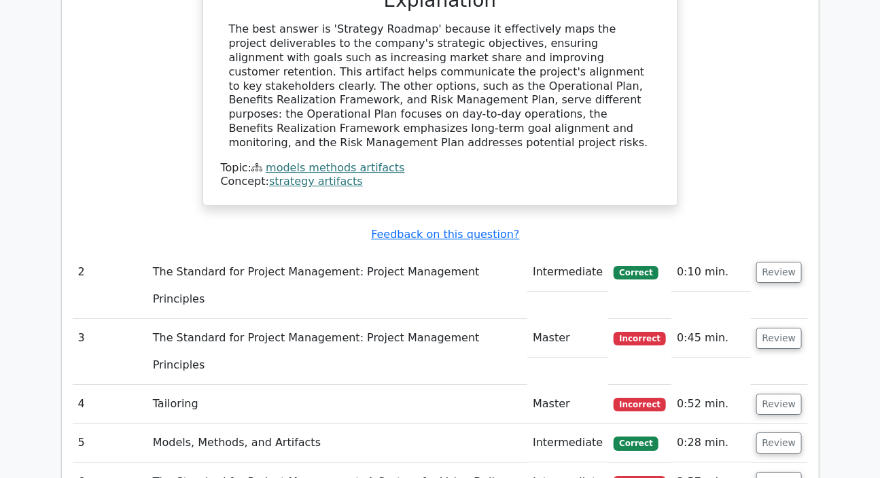
scroll to position [1482, 0]
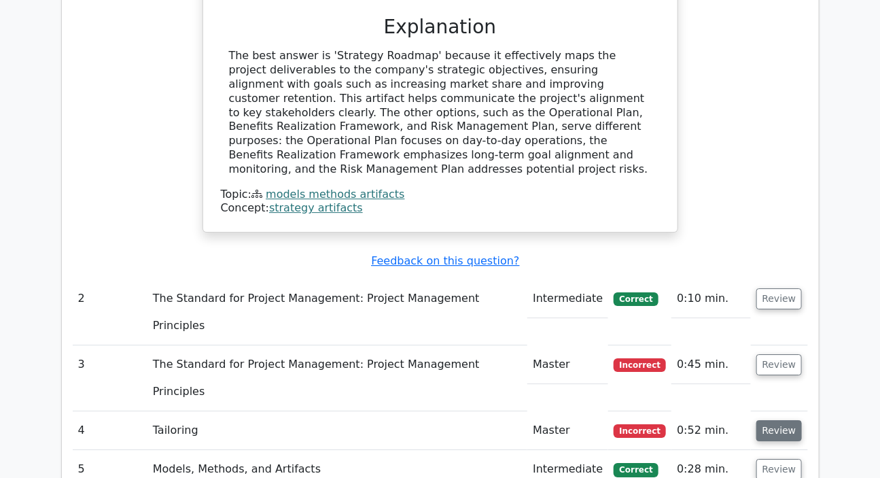
click at [783, 420] on button "Review" at bounding box center [779, 430] width 46 height 21
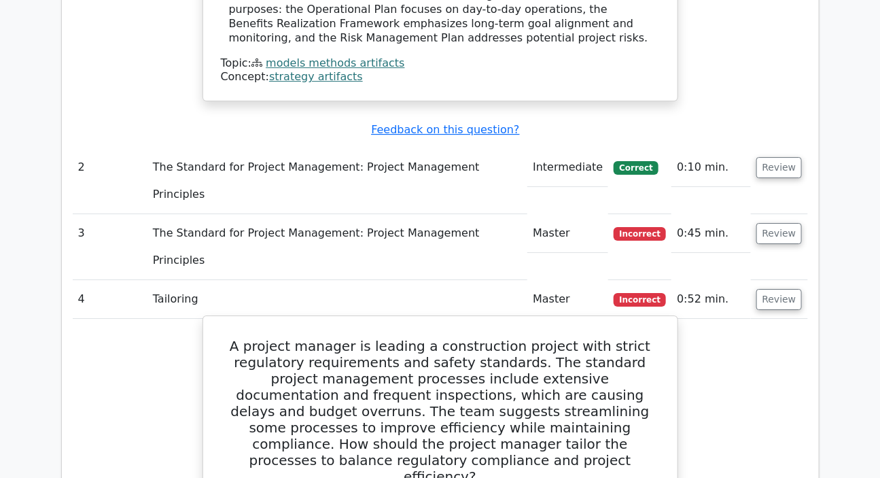
scroll to position [1606, 0]
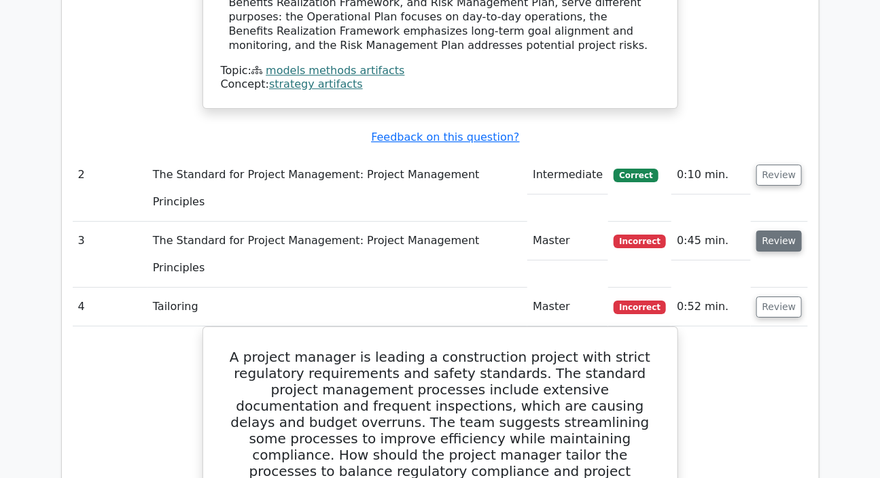
click at [781, 230] on button "Review" at bounding box center [779, 240] width 46 height 21
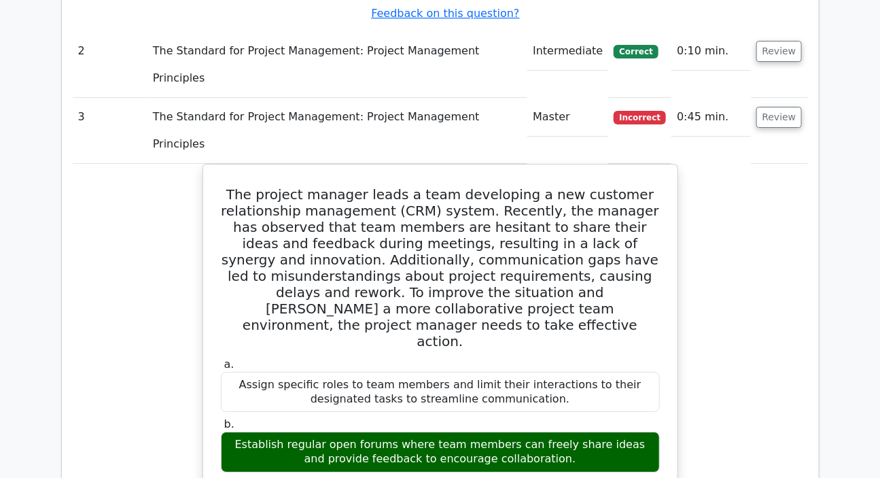
scroll to position [1977, 0]
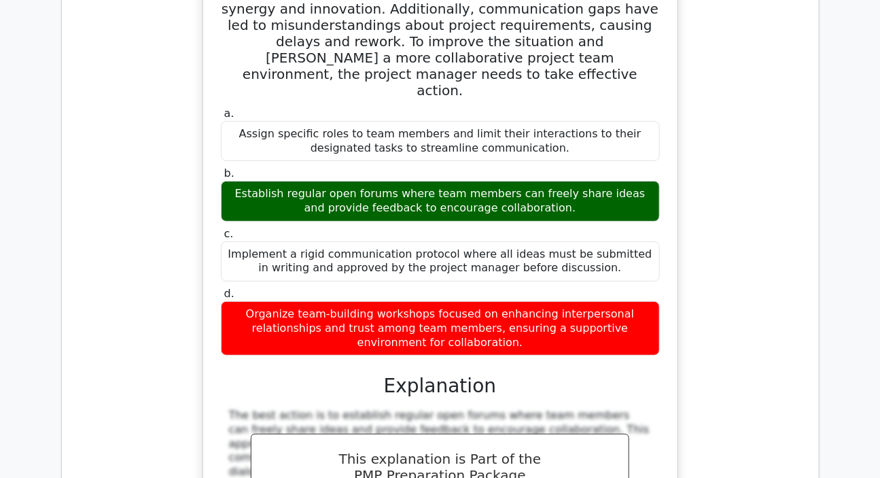
drag, startPoint x: 224, startPoint y: 237, endPoint x: 251, endPoint y: 381, distance: 146.7
